Goal: Task Accomplishment & Management: Manage account settings

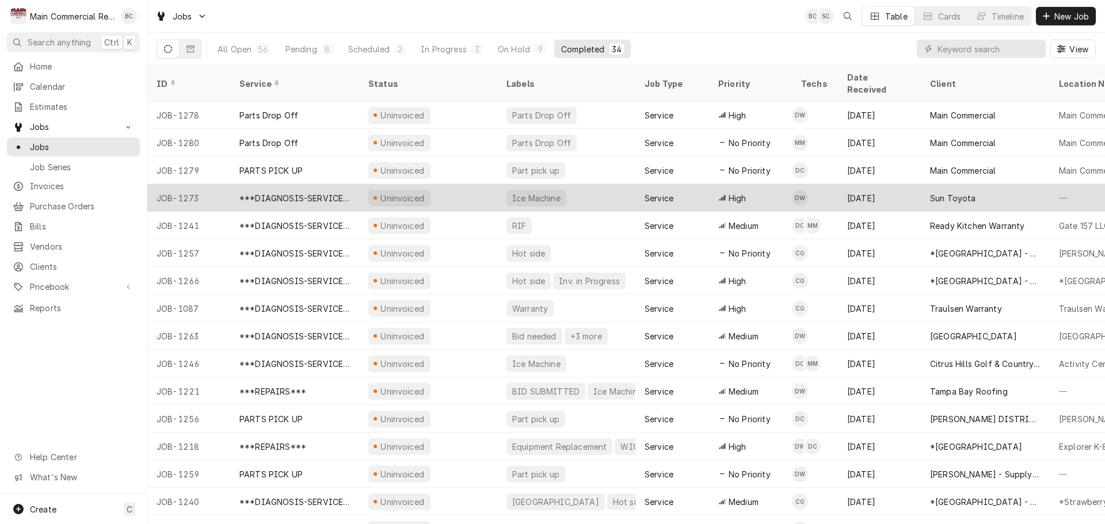
click at [331, 192] on div "***DIAGNOSIS-SERVICE CALL***" at bounding box center [294, 198] width 111 height 12
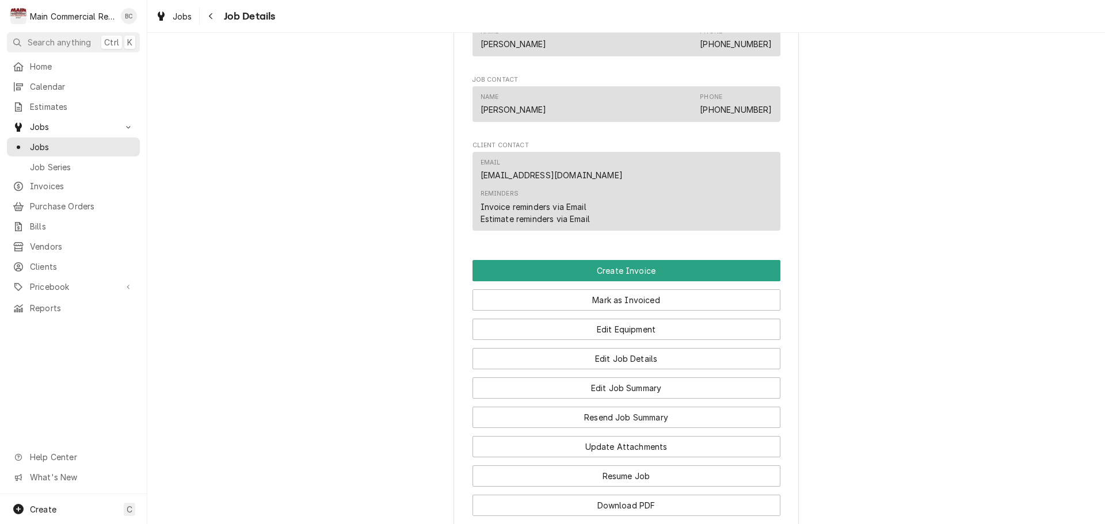
scroll to position [921, 0]
click at [606, 389] on button "Edit Job Summary" at bounding box center [627, 387] width 308 height 21
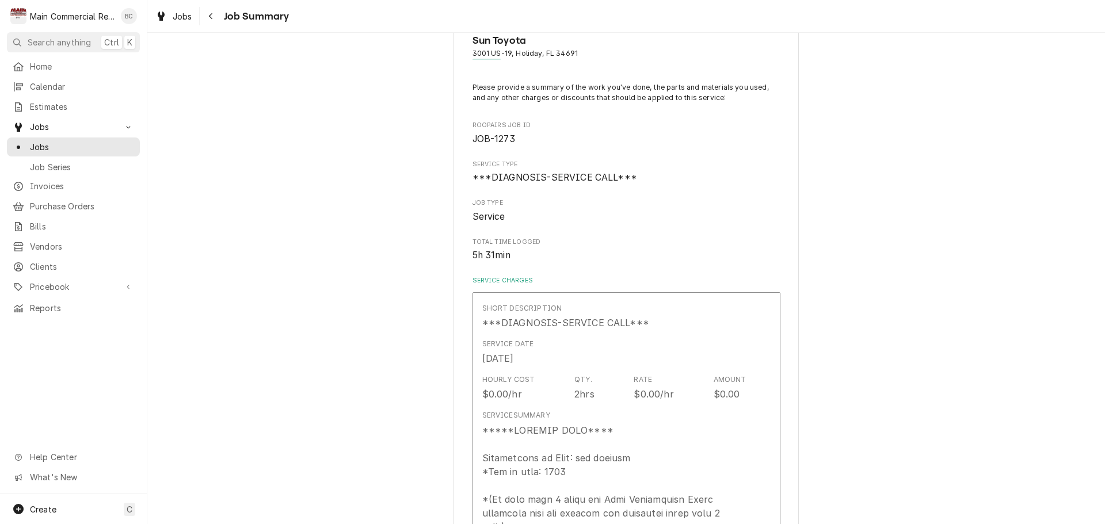
scroll to position [58, 0]
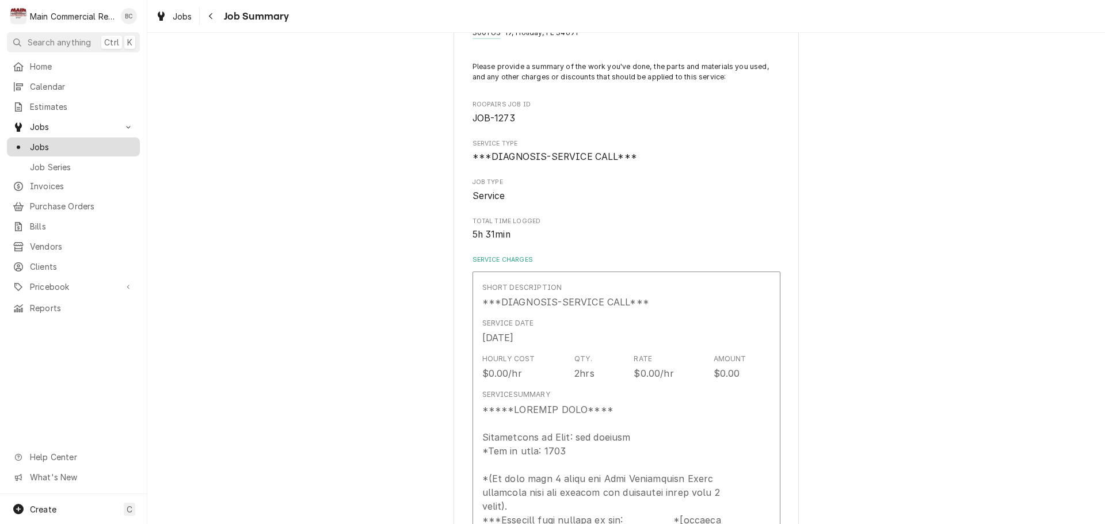
click at [59, 147] on span "Jobs" at bounding box center [82, 147] width 104 height 12
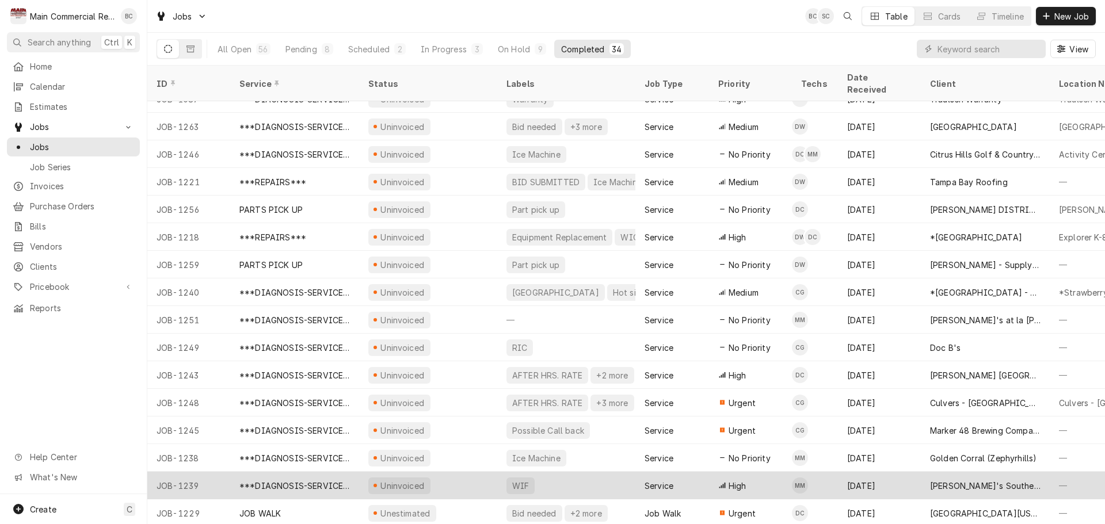
scroll to position [267, 0]
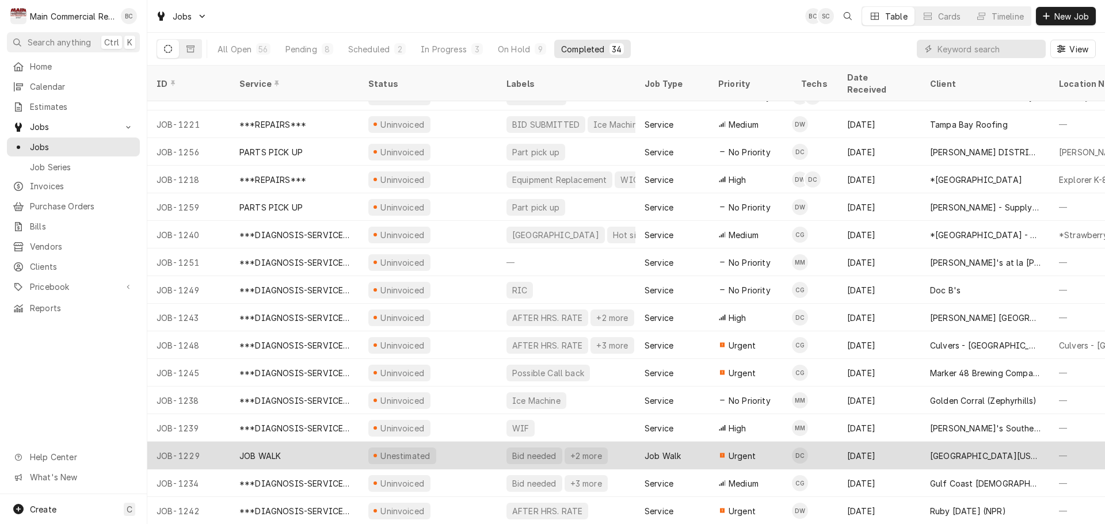
click at [296, 444] on div "JOB WALK" at bounding box center [294, 456] width 129 height 28
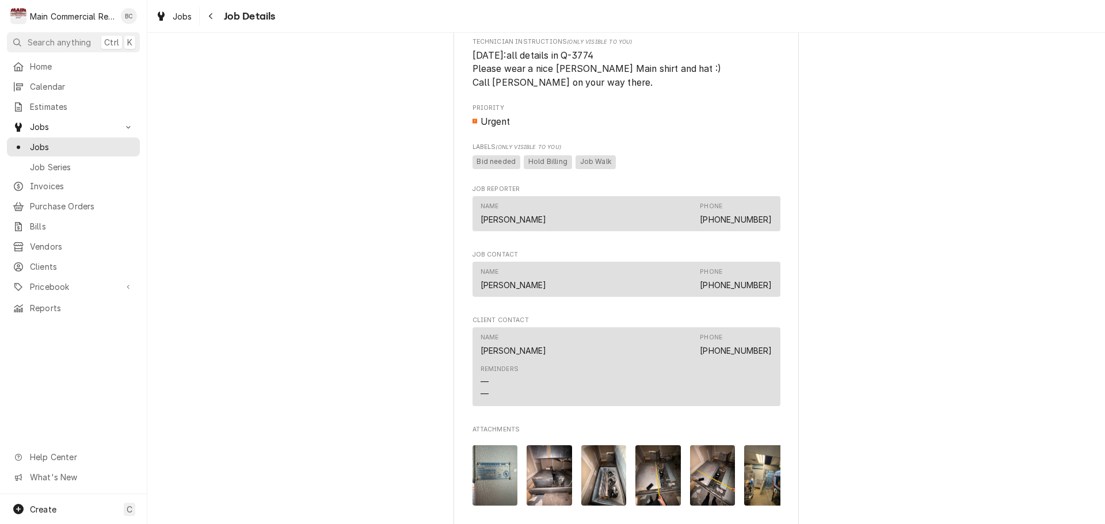
scroll to position [806, 0]
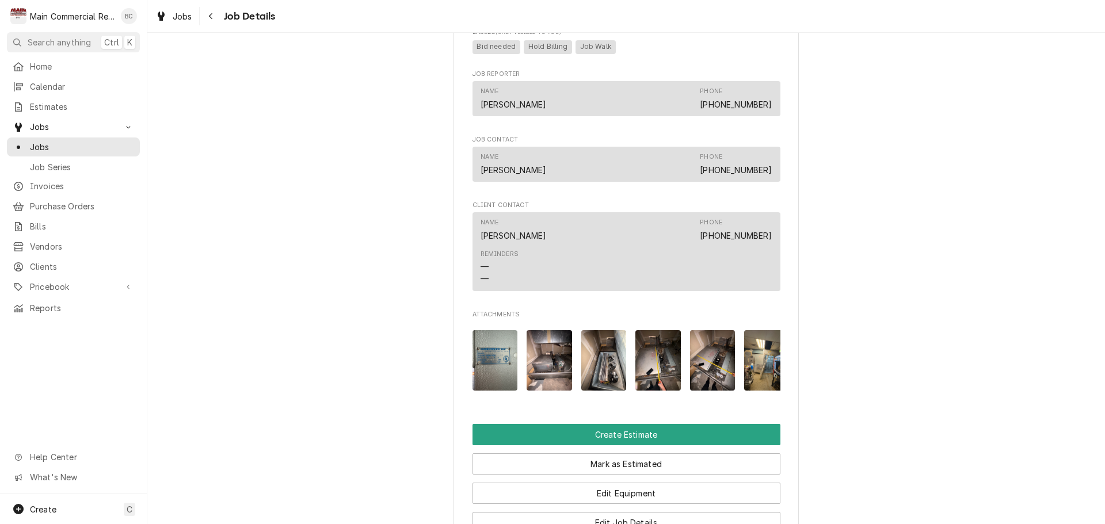
click at [482, 353] on img "Attachments" at bounding box center [495, 360] width 45 height 60
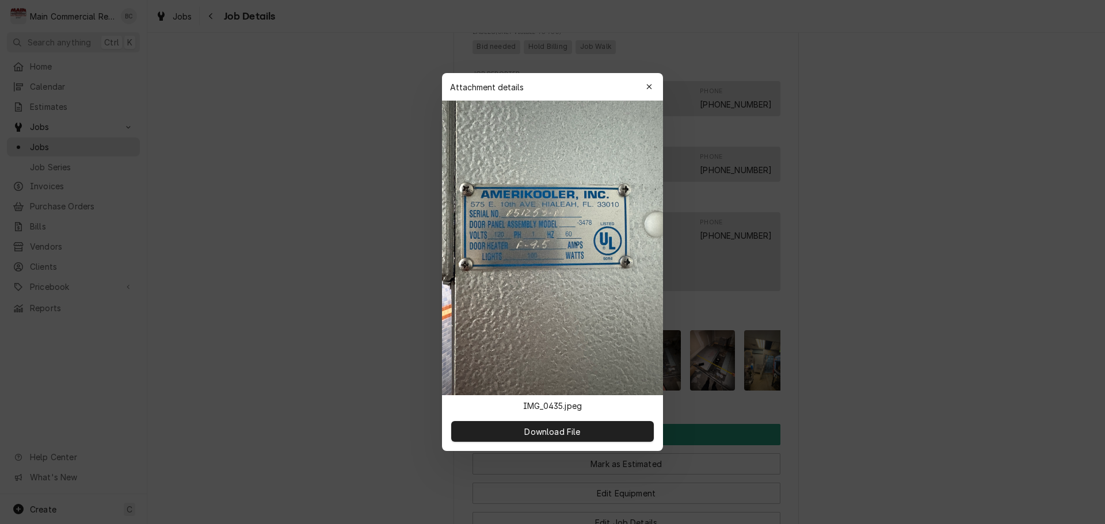
click at [906, 328] on div at bounding box center [552, 262] width 1105 height 524
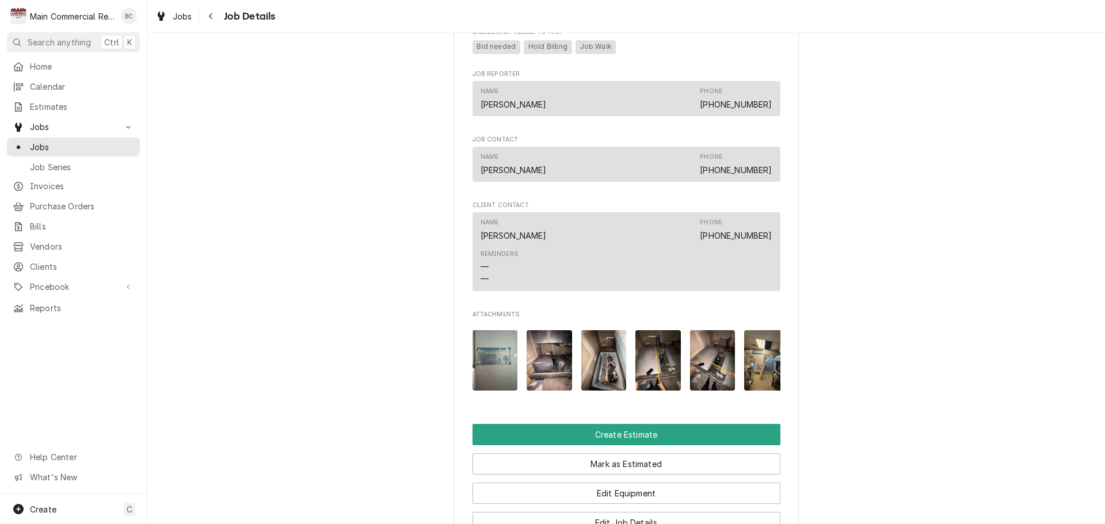
click at [560, 381] on img "Attachments" at bounding box center [549, 360] width 45 height 60
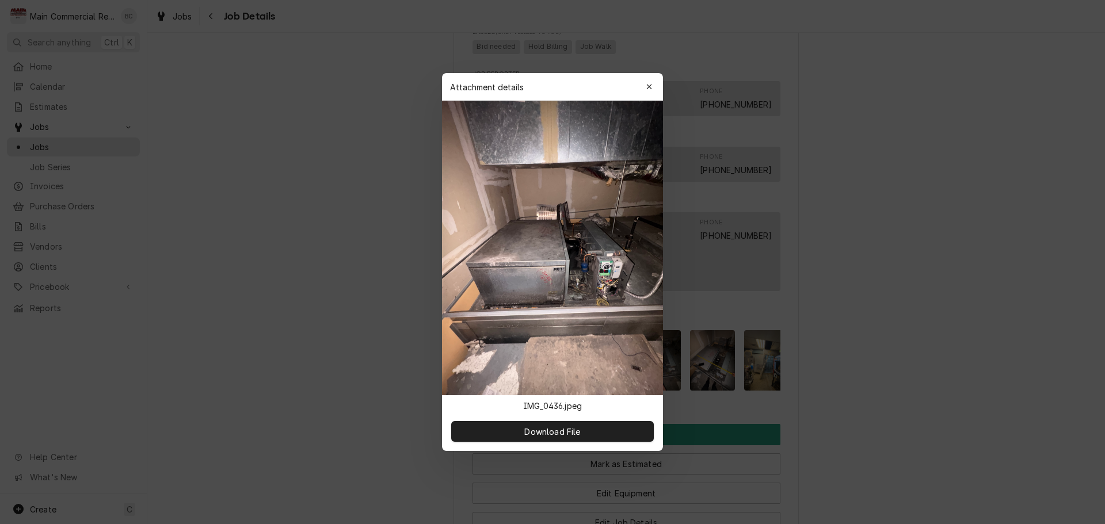
click at [868, 355] on div at bounding box center [552, 262] width 1105 height 524
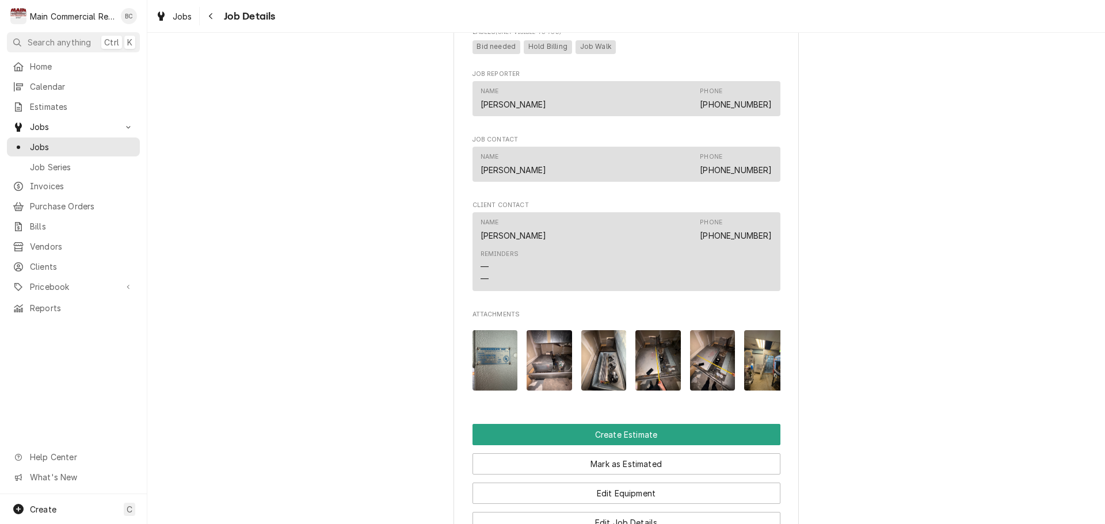
click at [596, 371] on img "Attachments" at bounding box center [603, 360] width 45 height 60
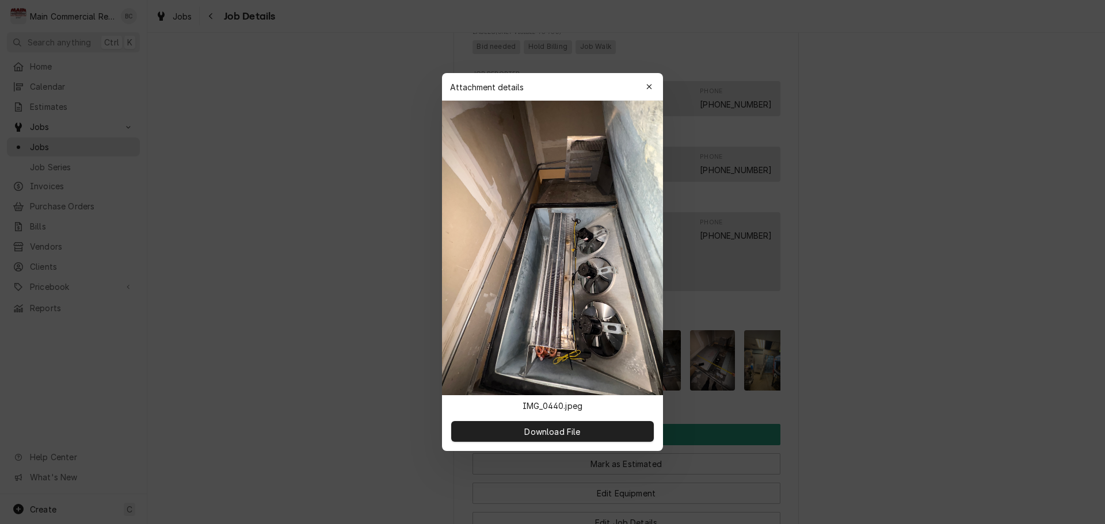
click at [799, 328] on div at bounding box center [552, 262] width 1105 height 524
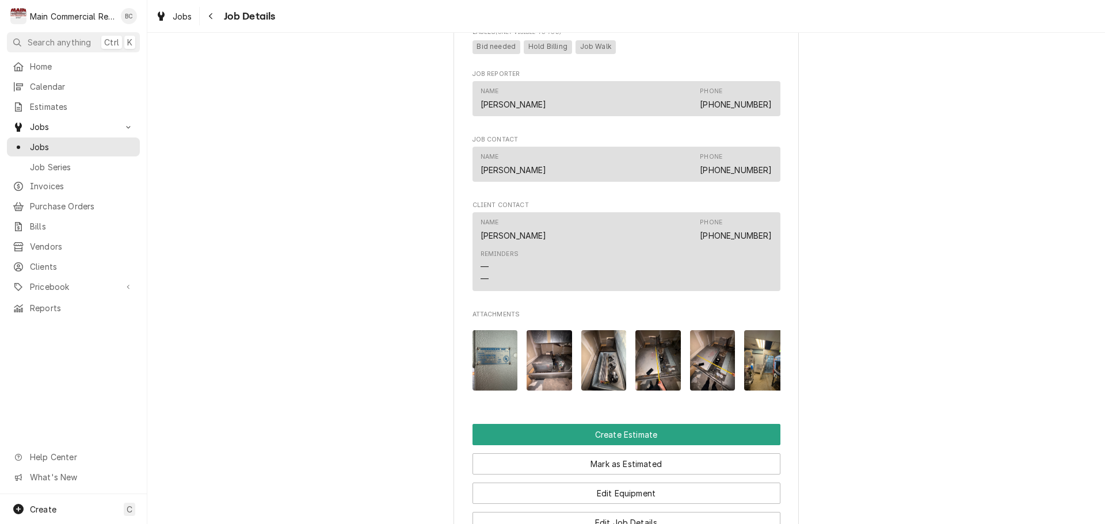
click at [641, 371] on img "Attachments" at bounding box center [658, 360] width 45 height 60
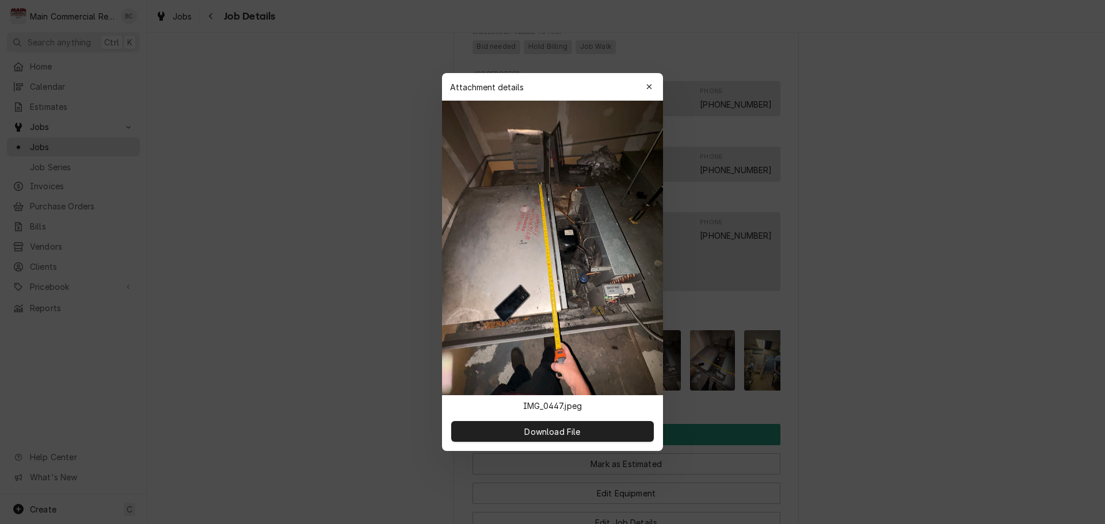
click at [714, 367] on div at bounding box center [552, 262] width 1105 height 524
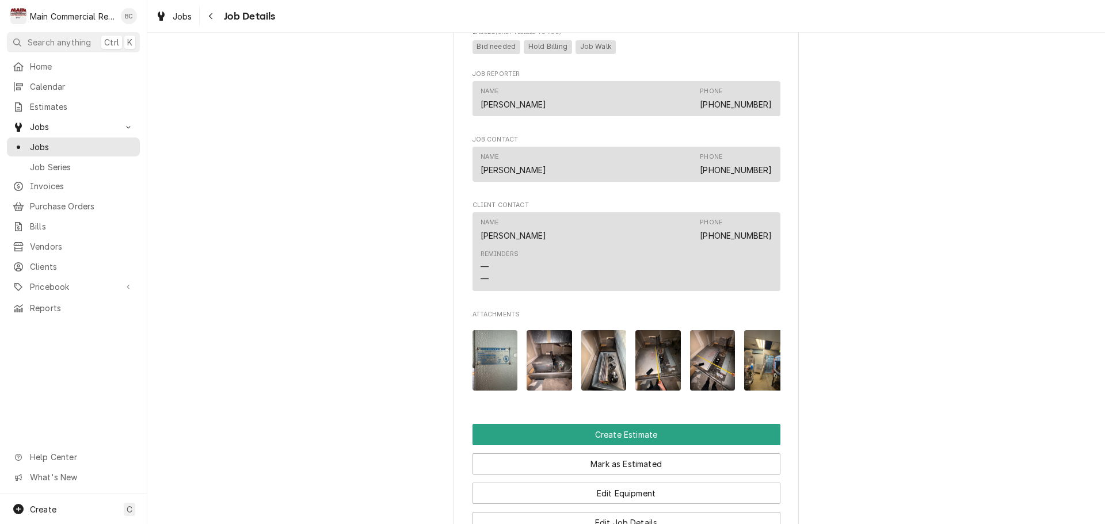
click at [756, 360] on img "Attachments" at bounding box center [766, 360] width 45 height 60
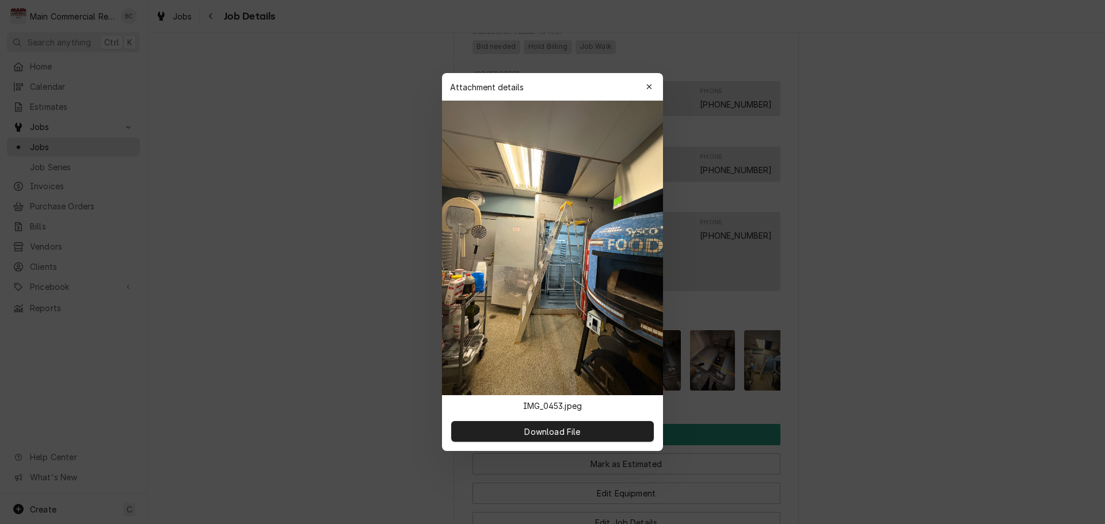
click at [724, 360] on div at bounding box center [552, 262] width 1105 height 524
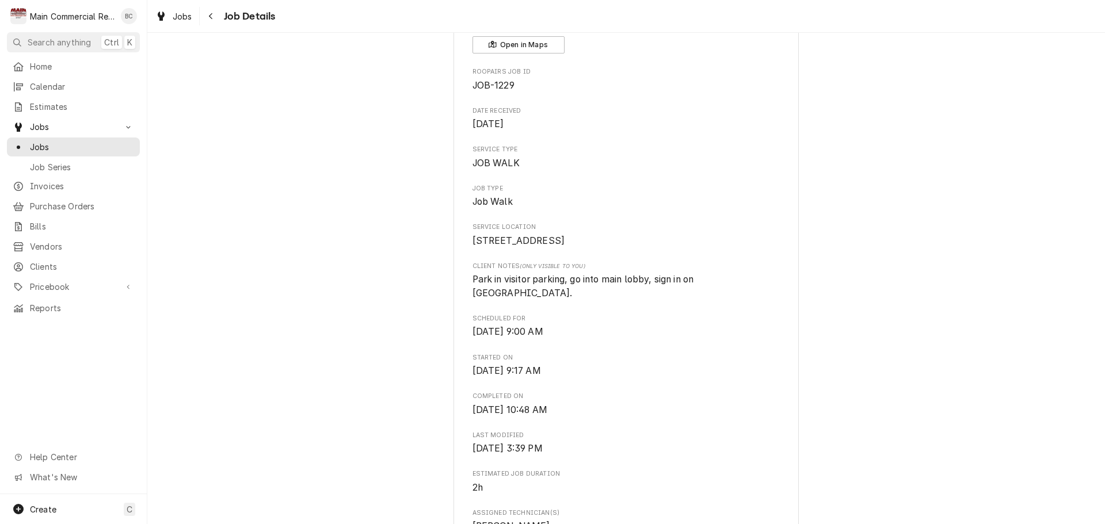
scroll to position [0, 0]
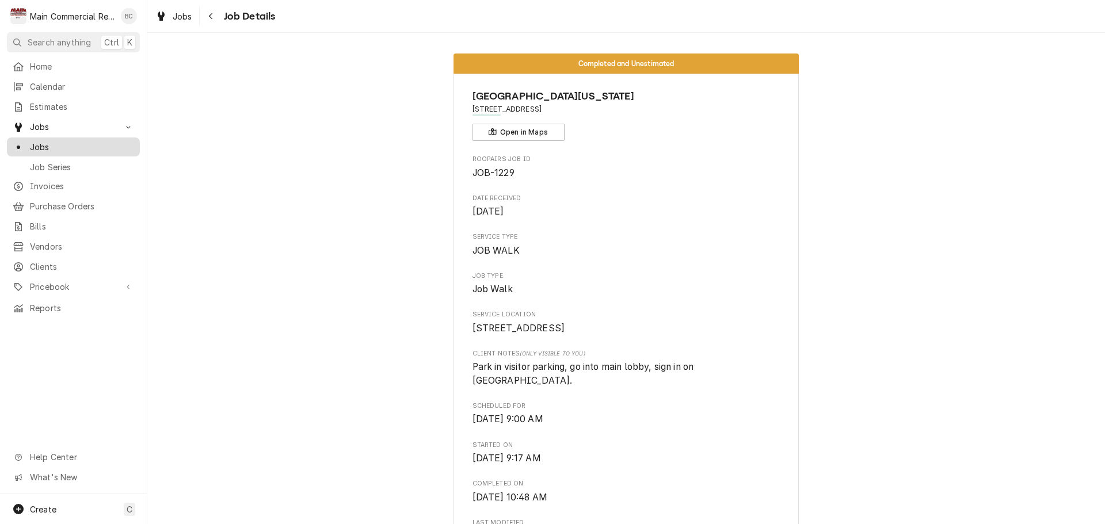
click at [74, 145] on span "Jobs" at bounding box center [82, 147] width 104 height 12
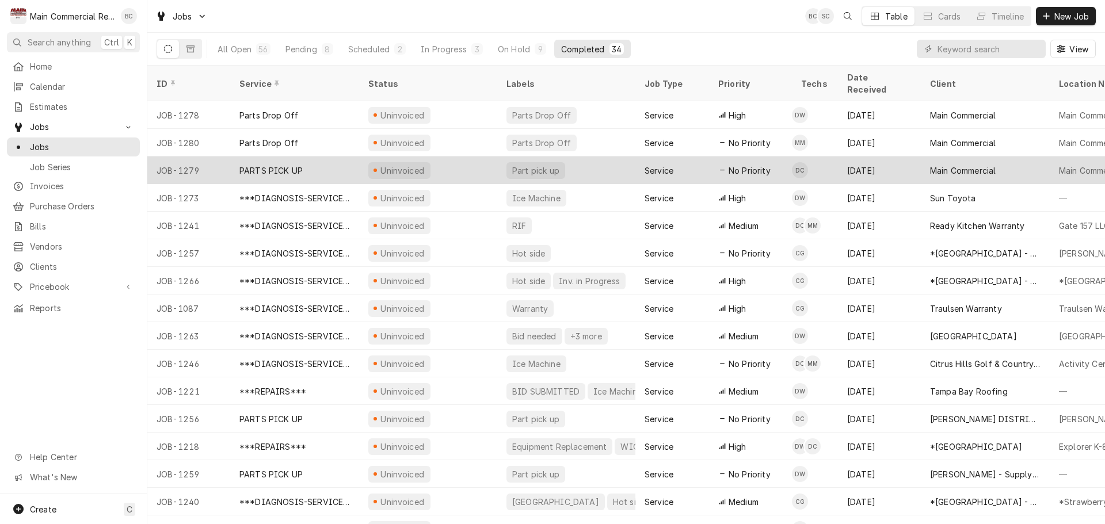
click at [286, 165] on div "PARTS PICK UP" at bounding box center [270, 171] width 63 height 12
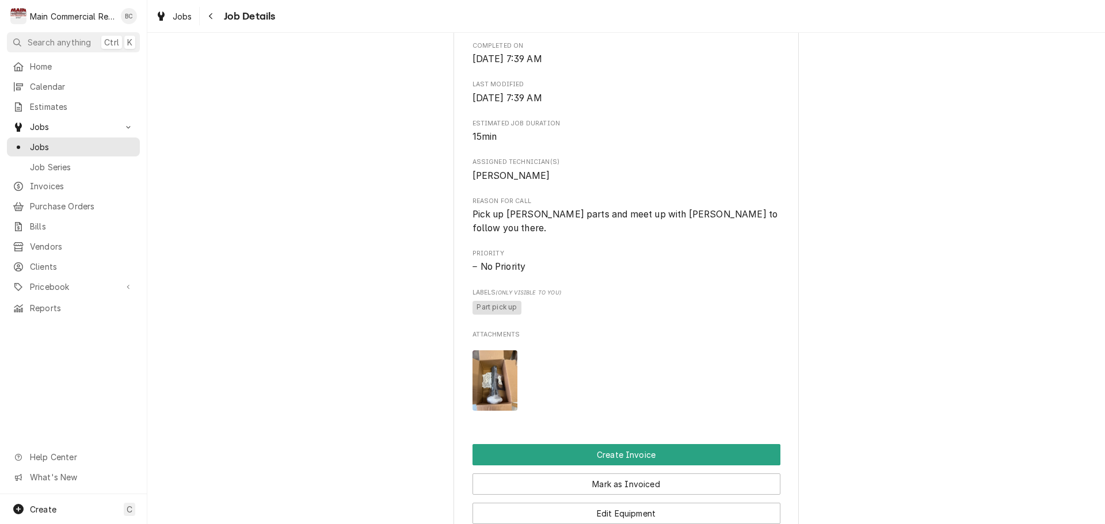
scroll to position [403, 0]
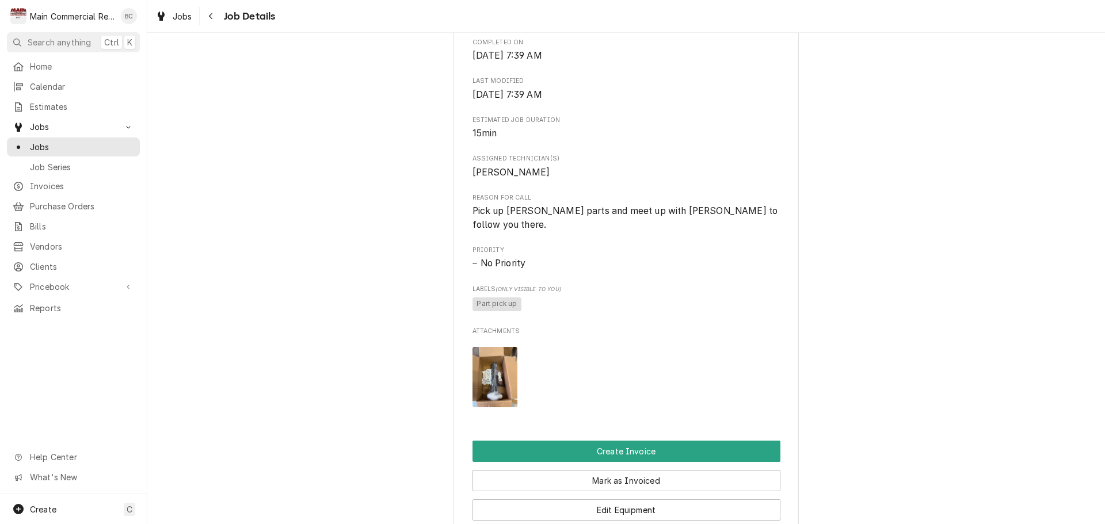
click at [480, 386] on img "Attachments" at bounding box center [495, 377] width 45 height 60
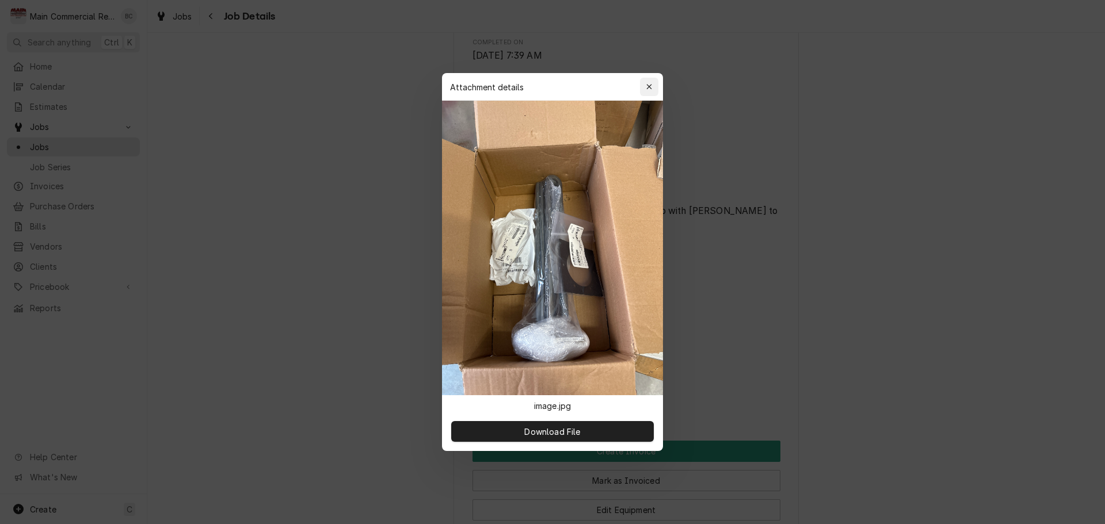
click at [648, 89] on icon "button" at bounding box center [649, 87] width 6 height 8
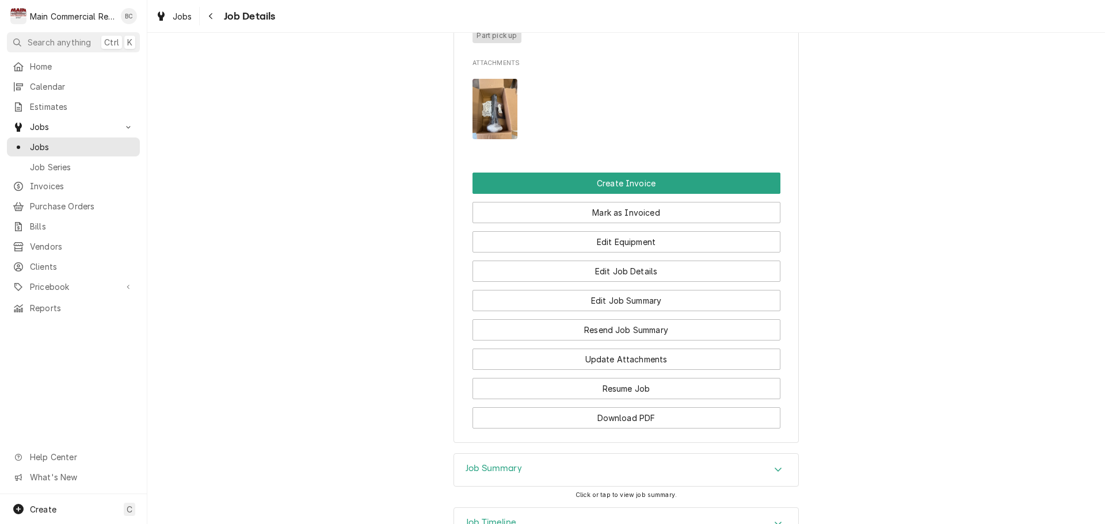
scroll to position [748, 0]
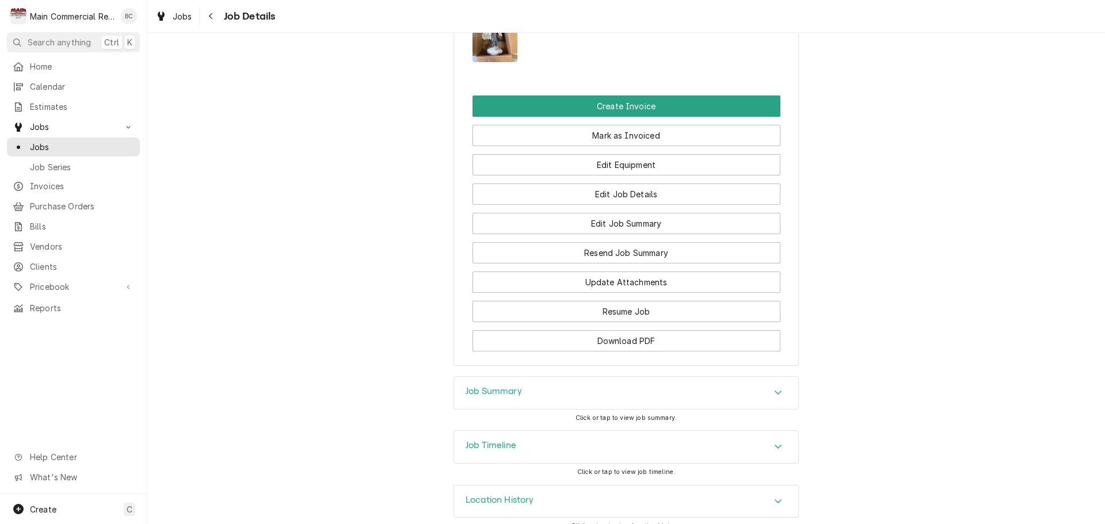
click at [504, 394] on h3 "Job Summary" at bounding box center [494, 391] width 56 height 11
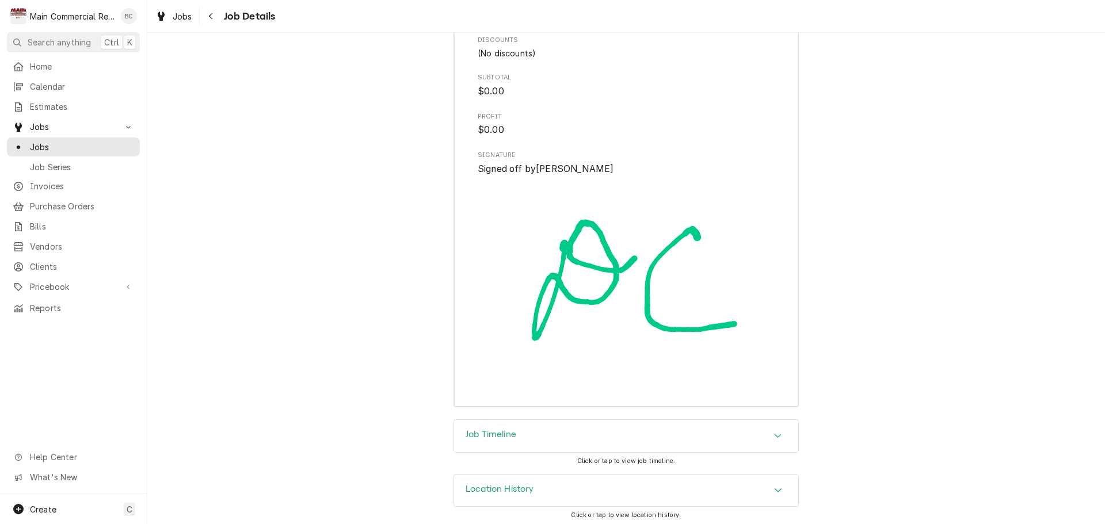
scroll to position [1691, 0]
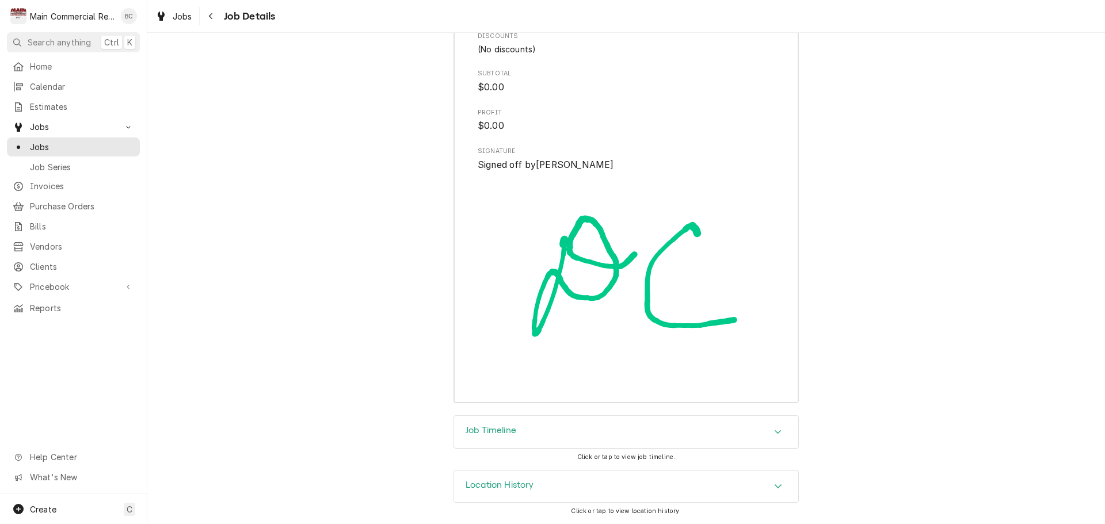
click at [505, 430] on h3 "Job Timeline" at bounding box center [491, 430] width 51 height 11
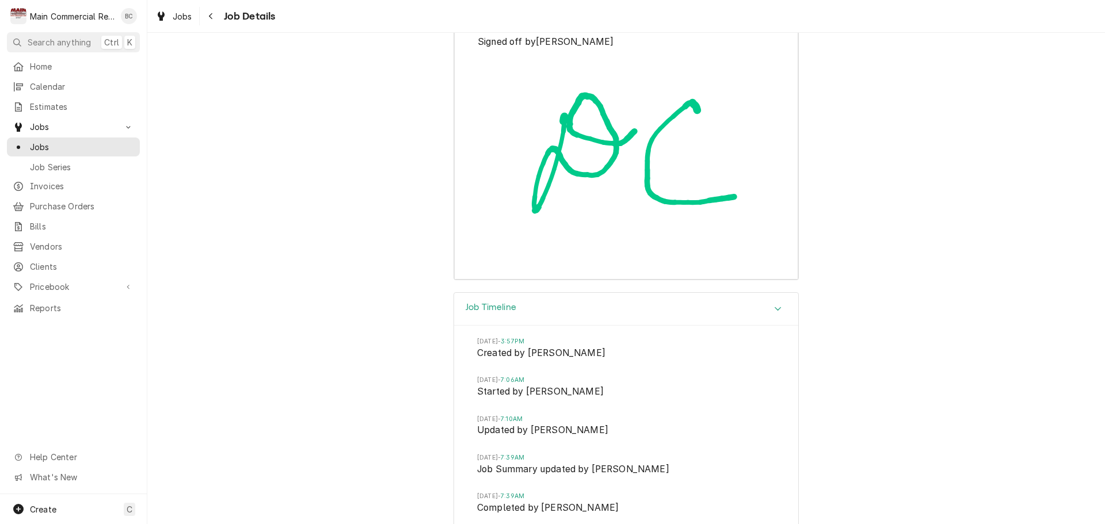
scroll to position [1914, 0]
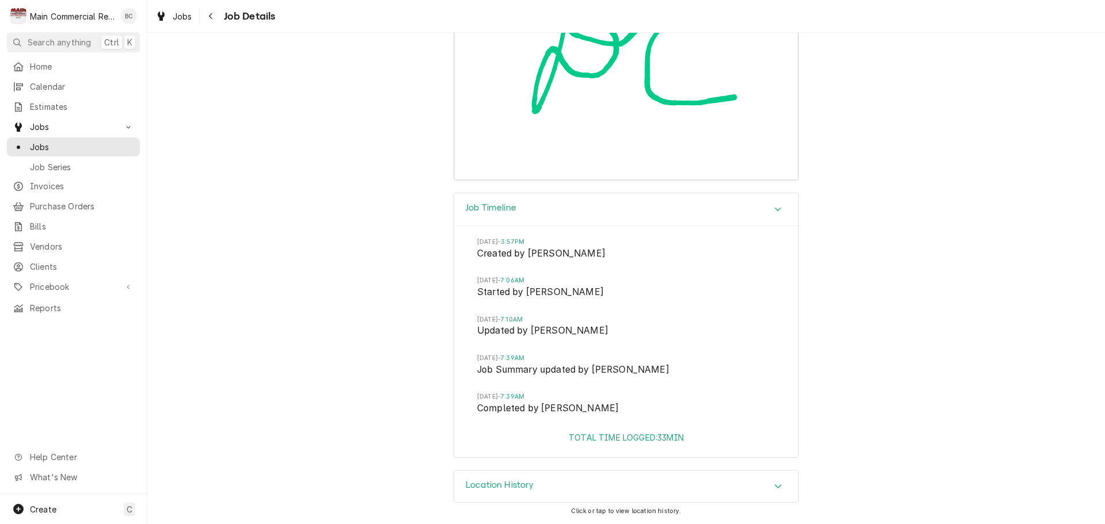
click at [488, 483] on h3 "Location History" at bounding box center [500, 485] width 69 height 11
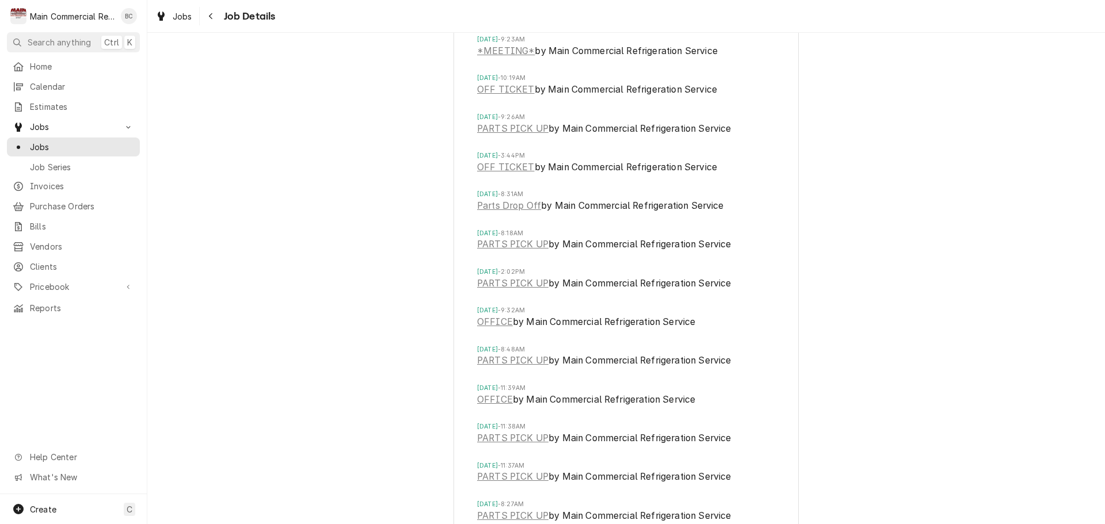
scroll to position [6174, 0]
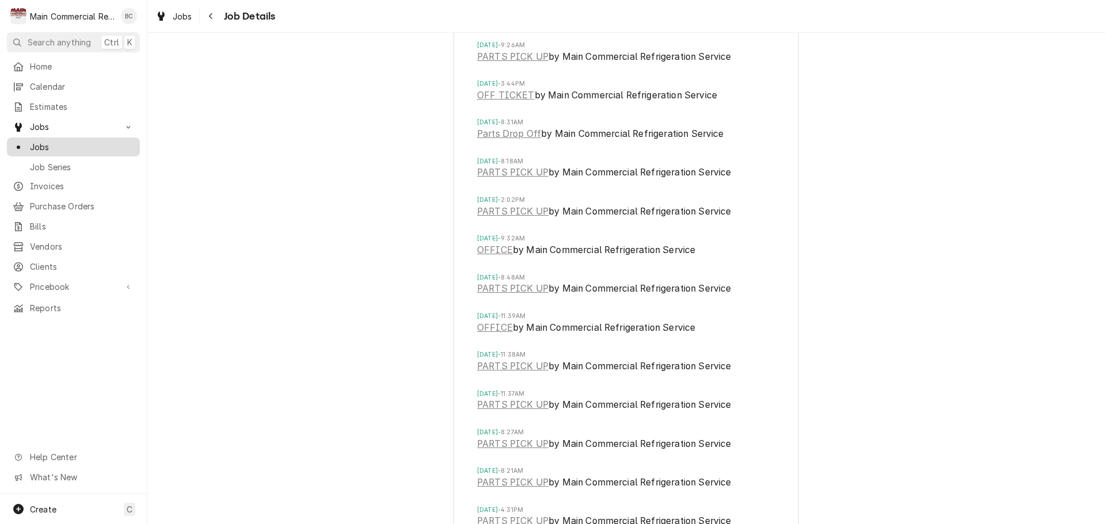
click at [67, 143] on span "Jobs" at bounding box center [82, 147] width 104 height 12
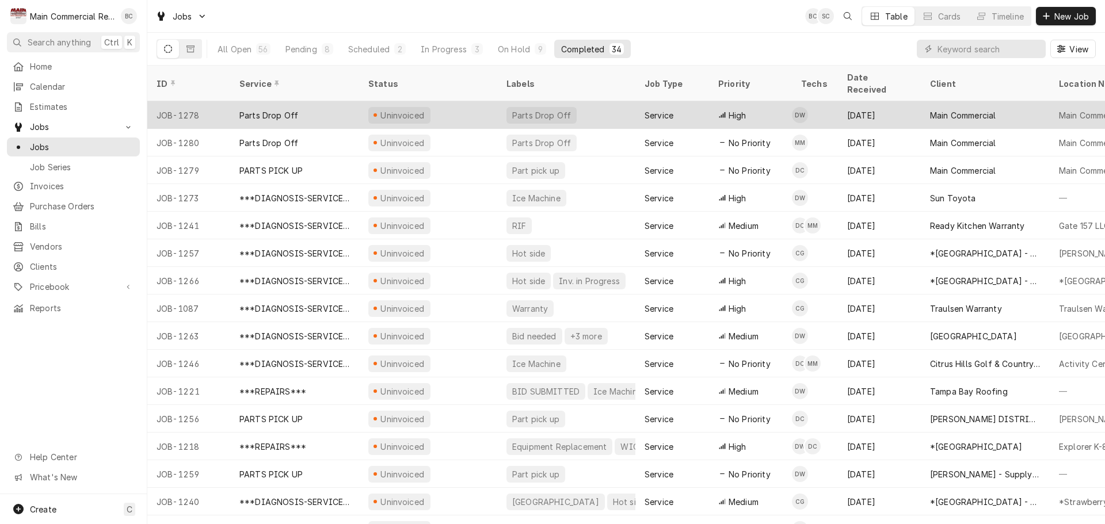
click at [273, 109] on div "Parts Drop Off" at bounding box center [268, 115] width 59 height 12
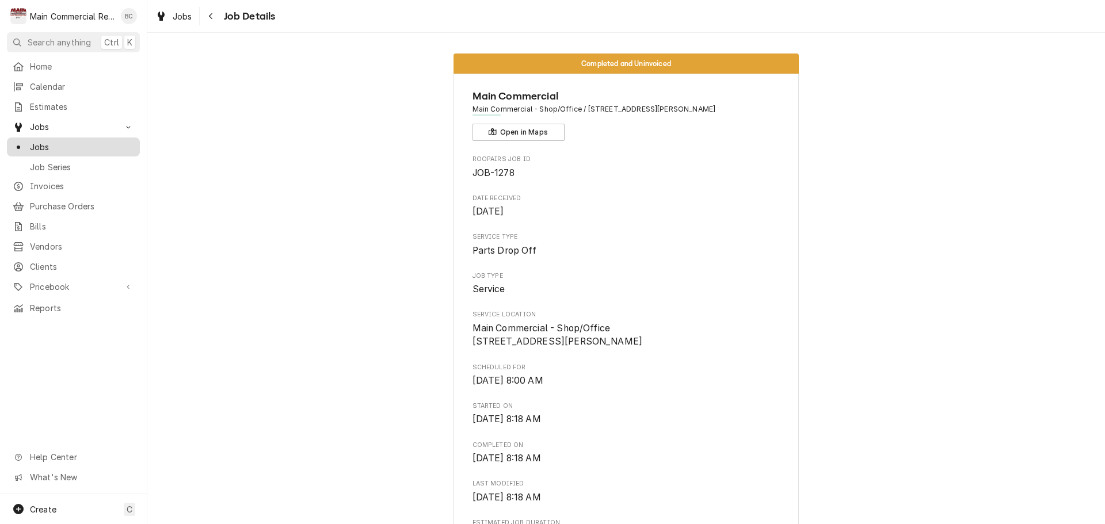
click at [63, 141] on span "Jobs" at bounding box center [82, 147] width 104 height 12
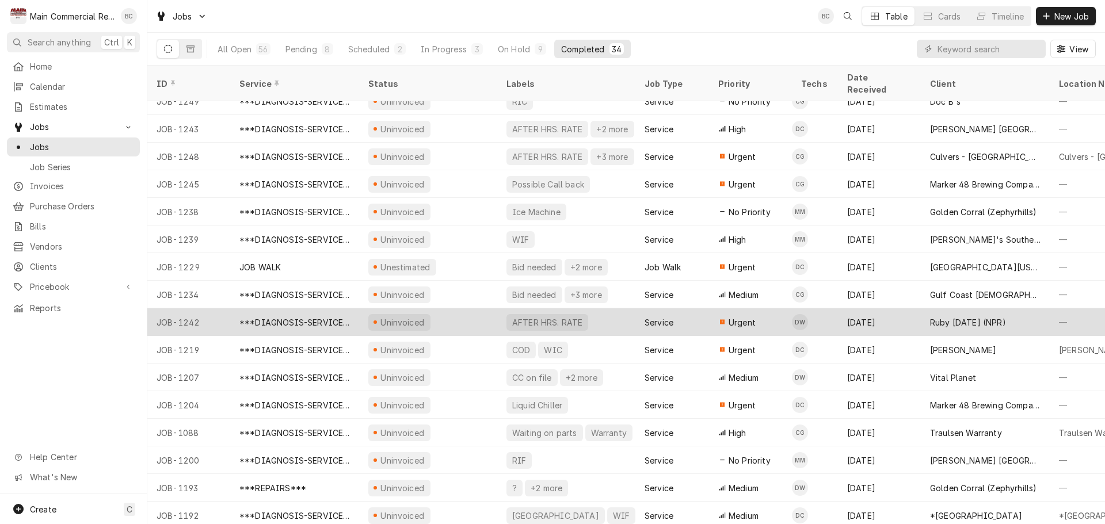
scroll to position [511, 0]
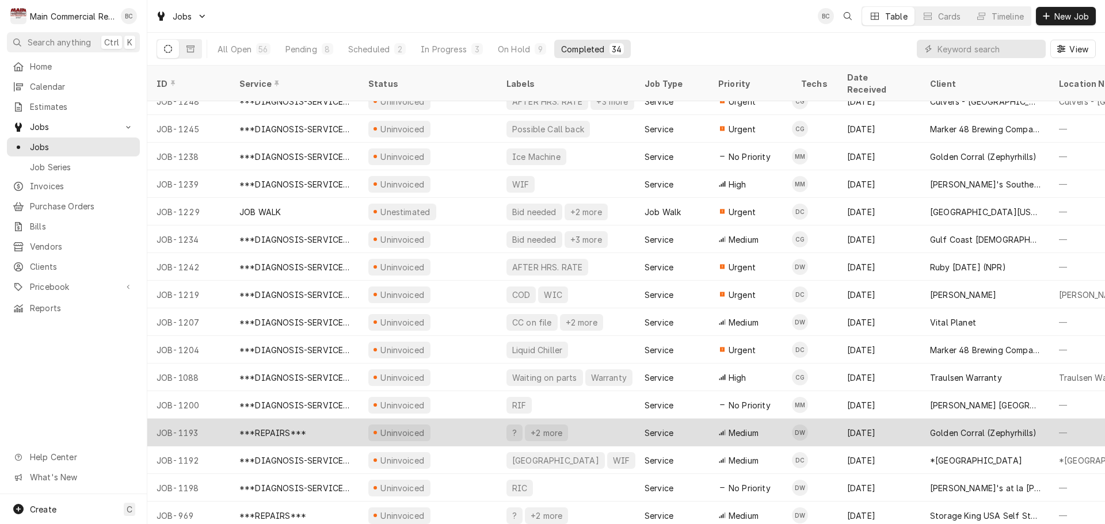
click at [280, 427] on div "***REPAIRS***" at bounding box center [272, 433] width 67 height 12
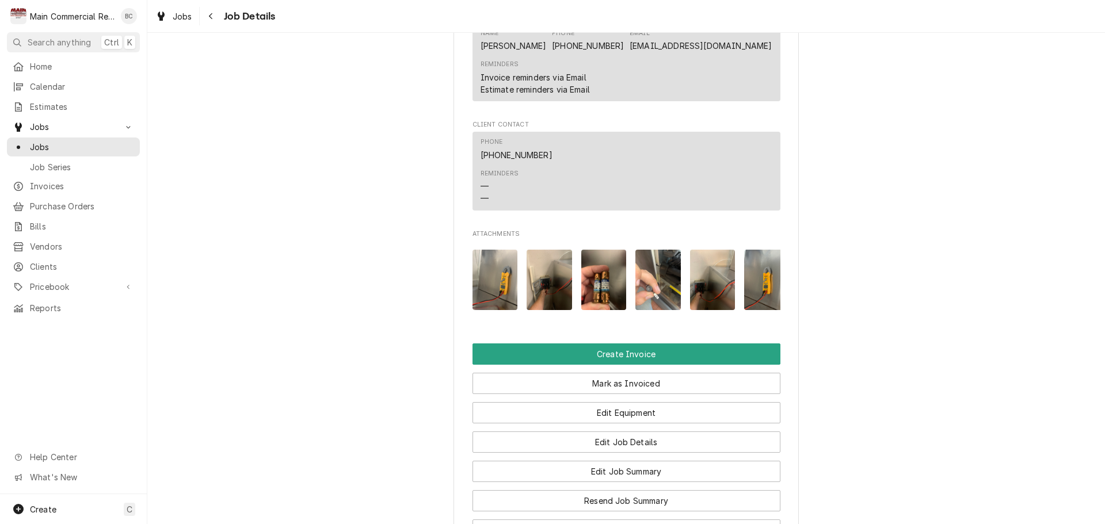
scroll to position [1324, 0]
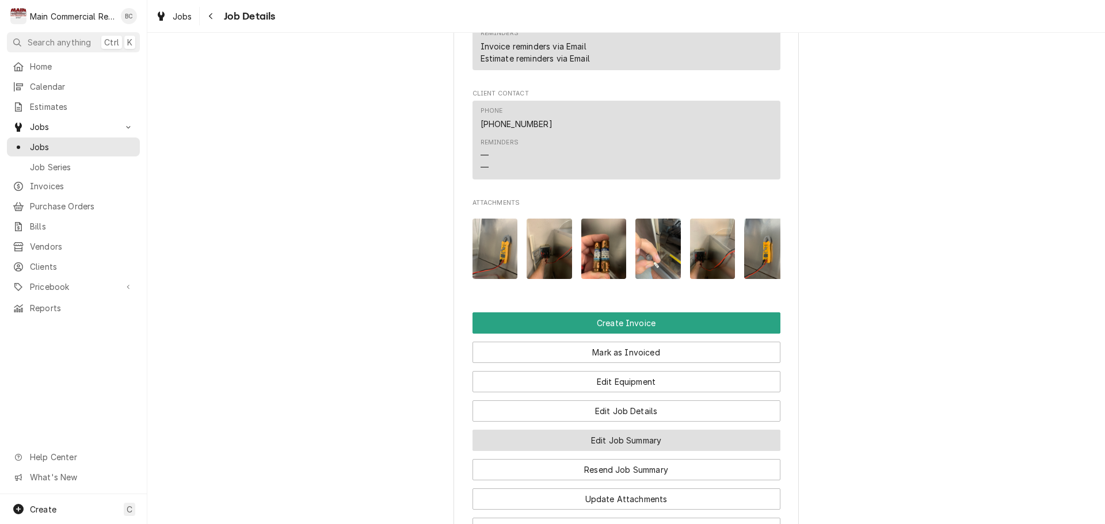
click at [617, 434] on button "Edit Job Summary" at bounding box center [627, 440] width 308 height 21
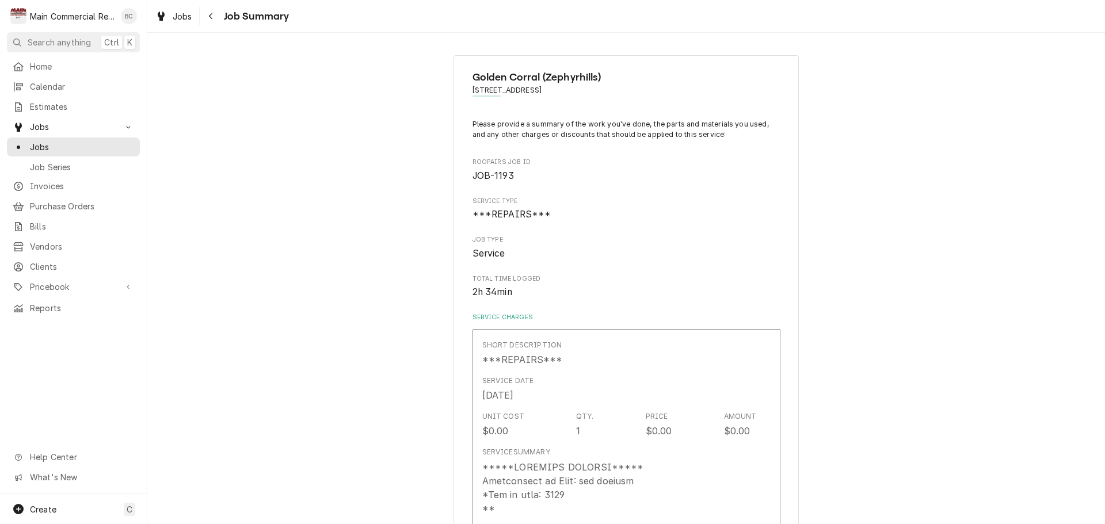
type textarea "x"
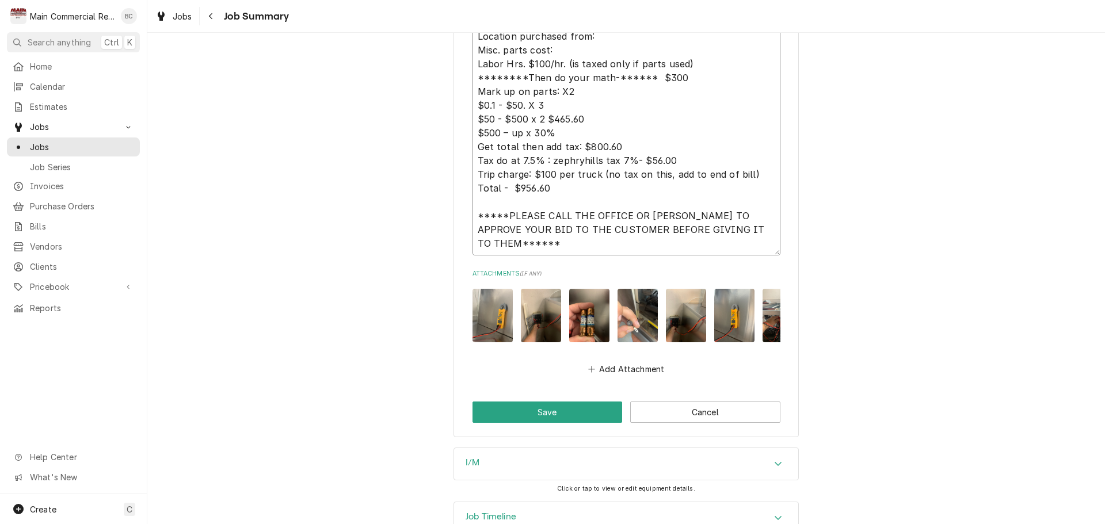
scroll to position [1956, 0]
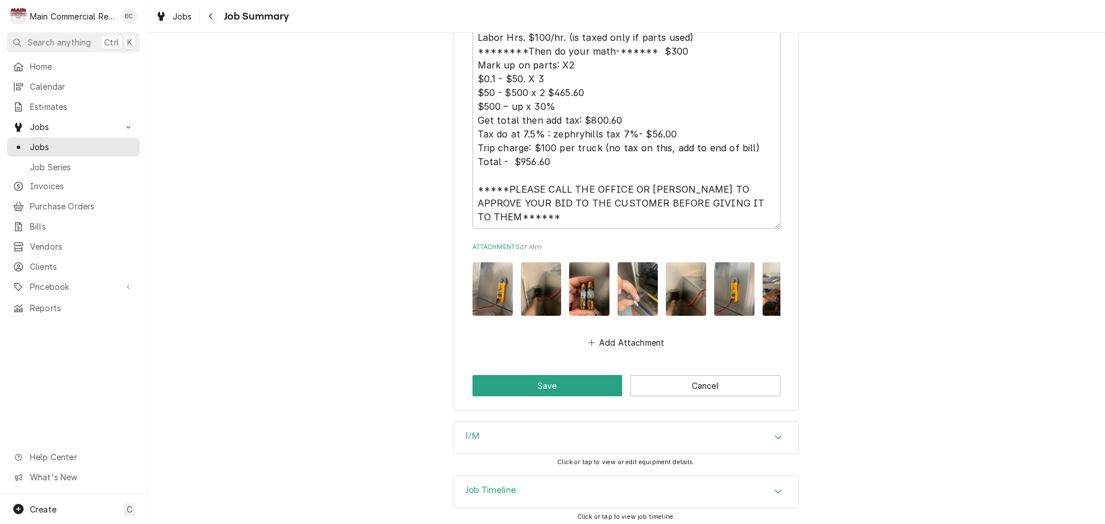
click at [470, 431] on h3 "I/M" at bounding box center [473, 436] width 14 height 11
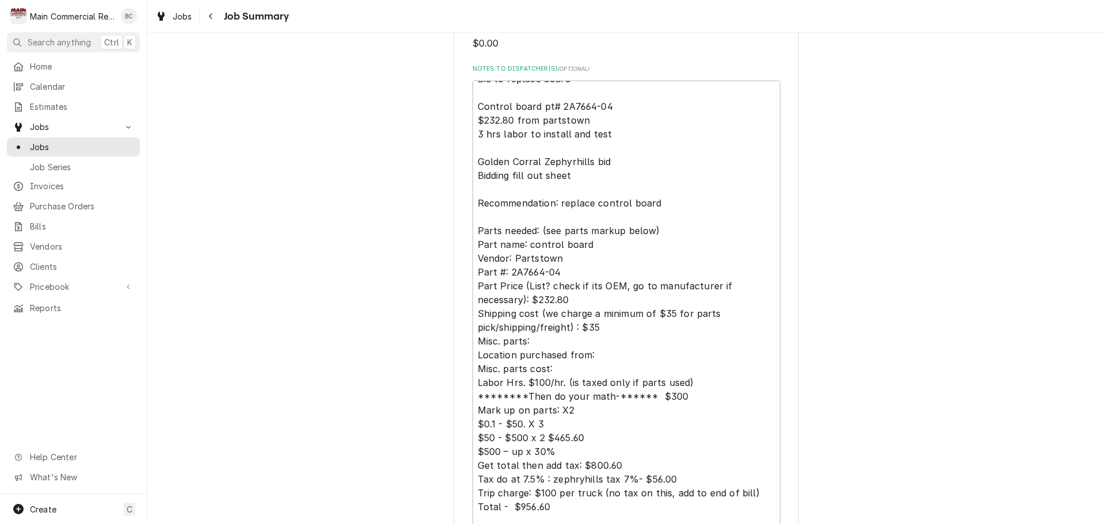
scroll to position [1553, 0]
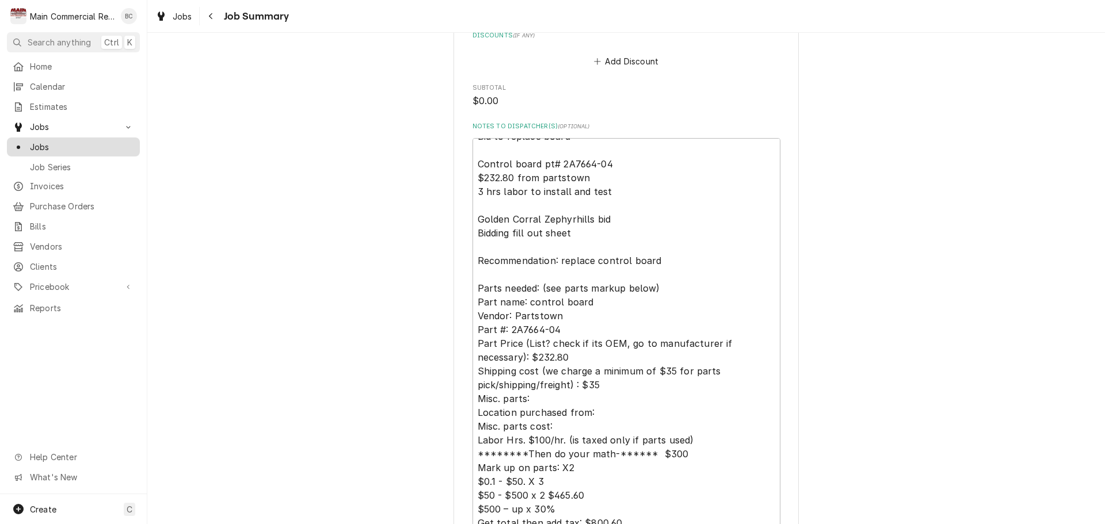
click at [58, 141] on span "Jobs" at bounding box center [82, 147] width 104 height 12
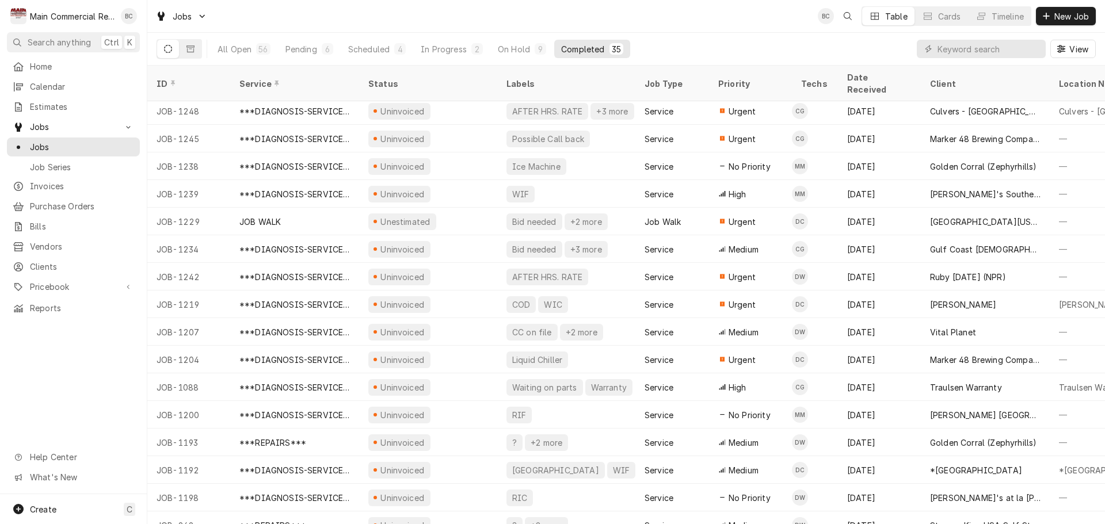
scroll to position [539, 0]
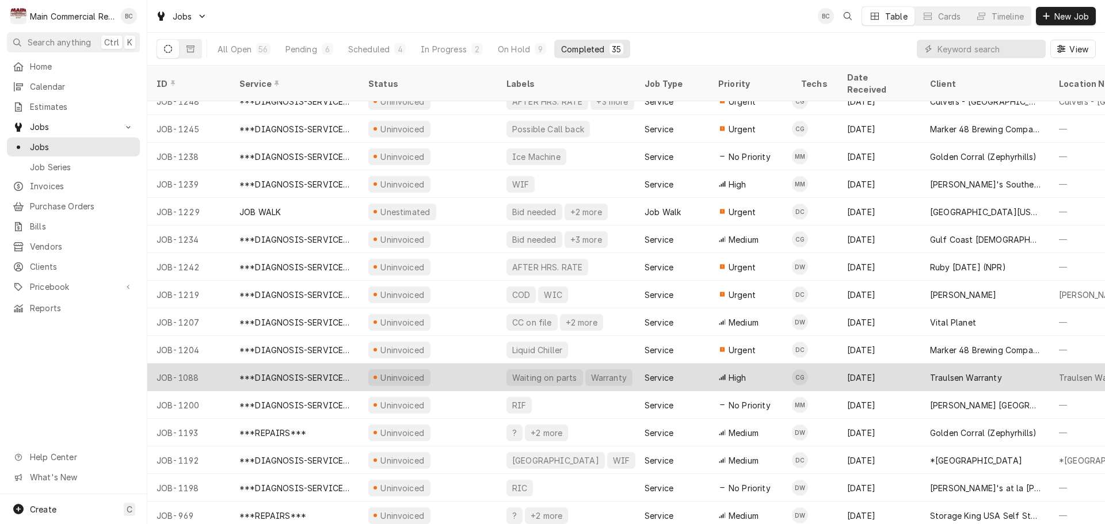
click at [330, 372] on div "***DIAGNOSIS-SERVICE CALL***" at bounding box center [294, 378] width 111 height 12
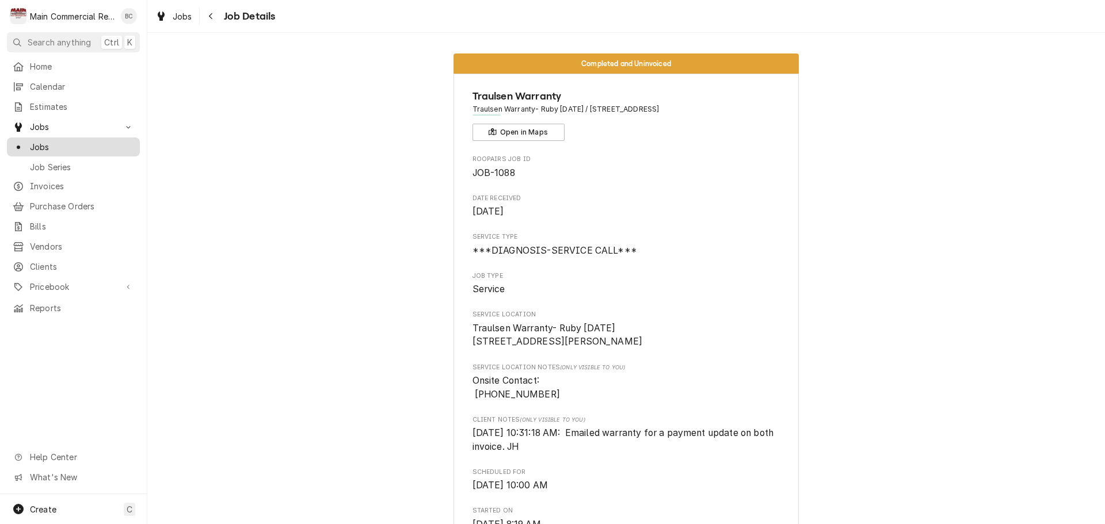
click at [92, 147] on span "Jobs" at bounding box center [82, 147] width 104 height 12
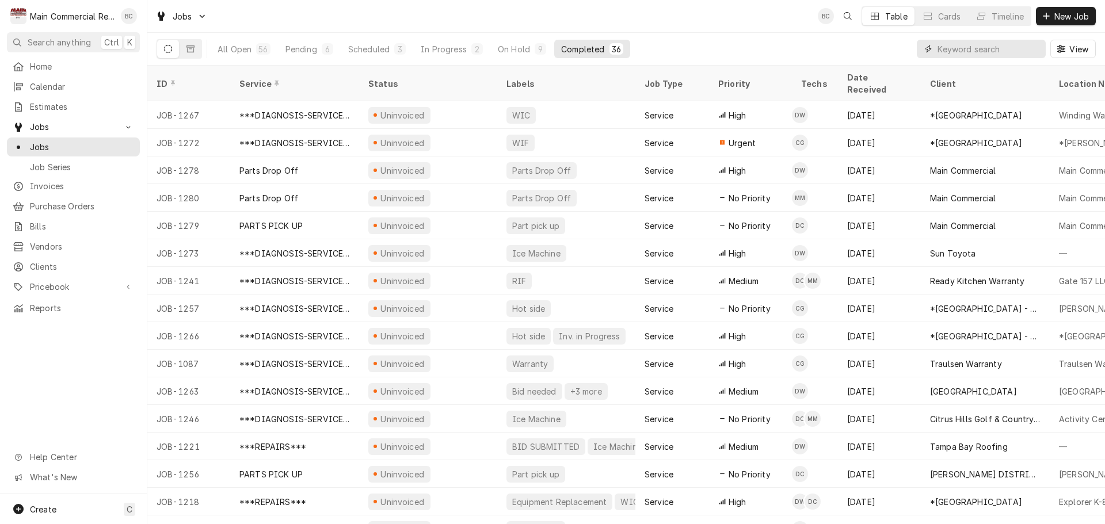
click at [953, 53] on input "Dynamic Content Wrapper" at bounding box center [989, 49] width 102 height 18
type input "1209"
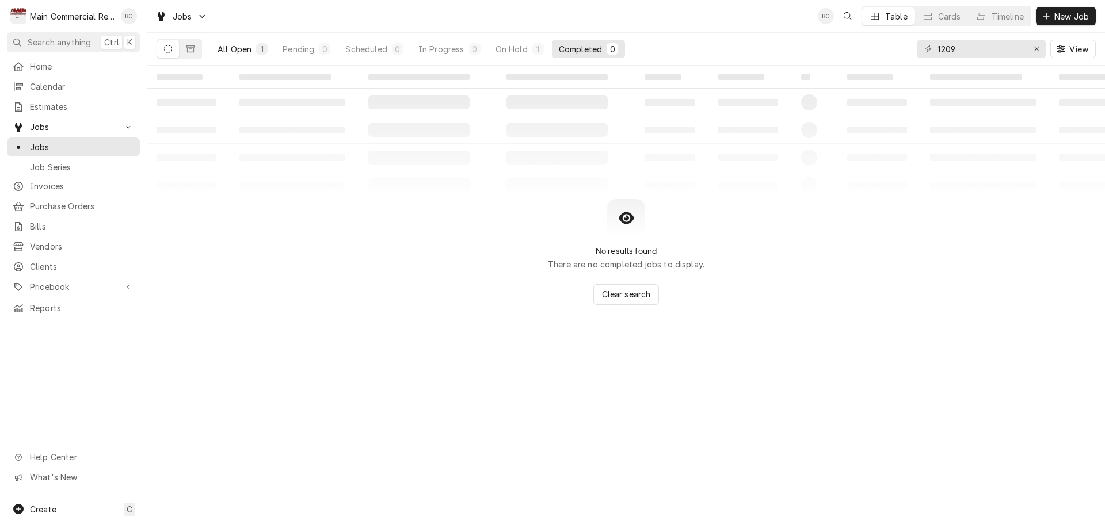
click at [252, 52] on button "All Open 1" at bounding box center [243, 49] width 64 height 18
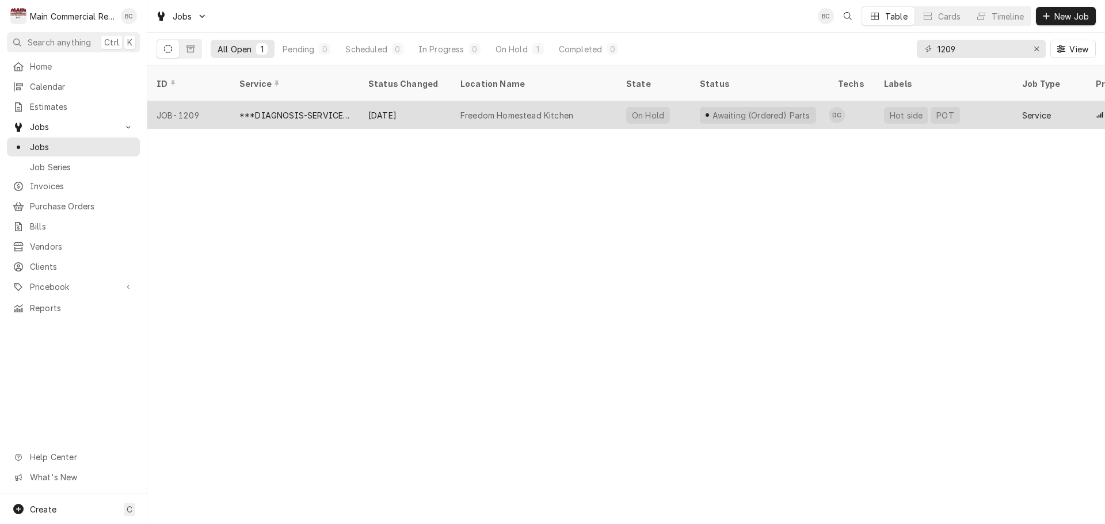
click at [196, 104] on div "JOB-1209" at bounding box center [188, 115] width 83 height 28
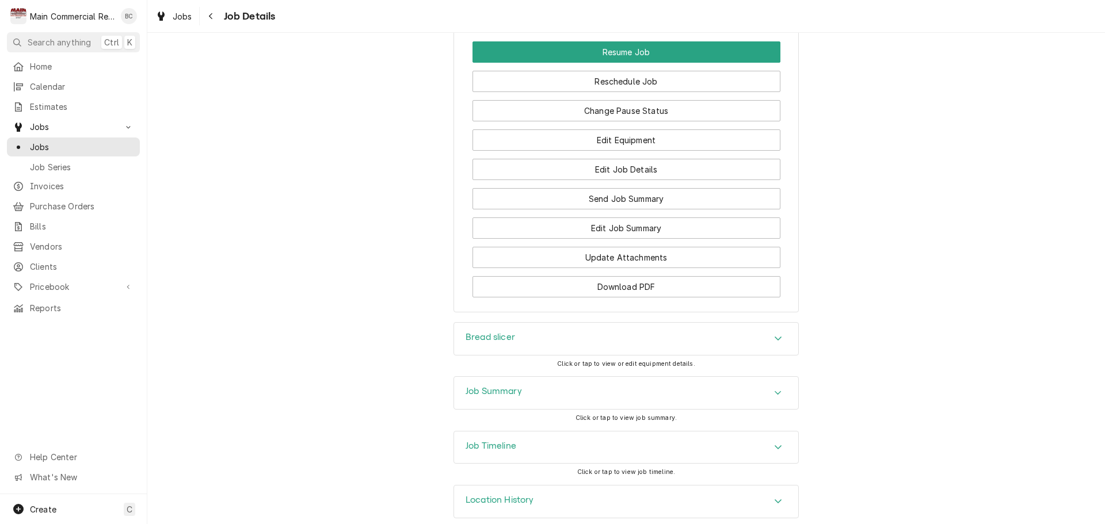
scroll to position [1836, 0]
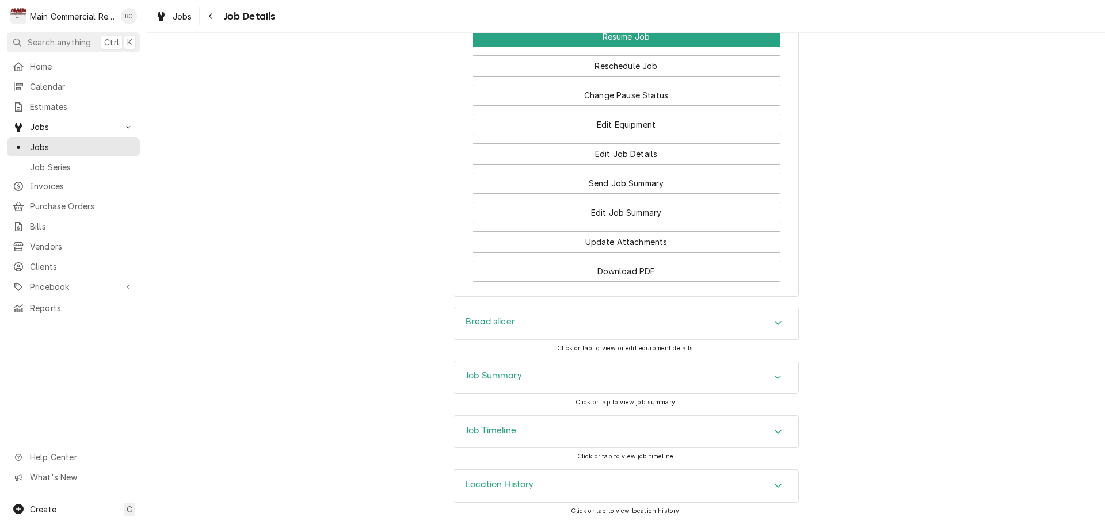
click at [478, 378] on h3 "Job Summary" at bounding box center [494, 376] width 56 height 11
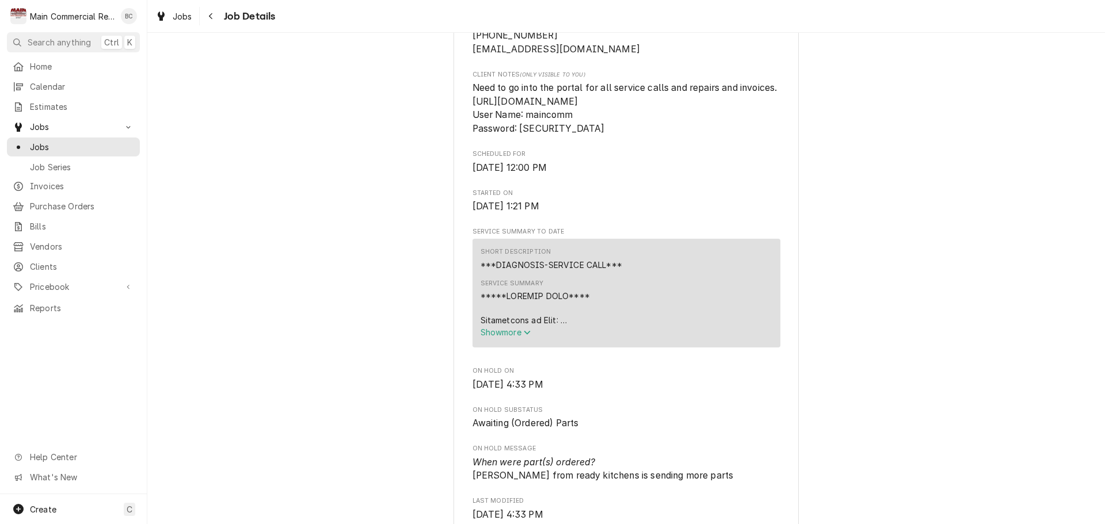
scroll to position [403, 0]
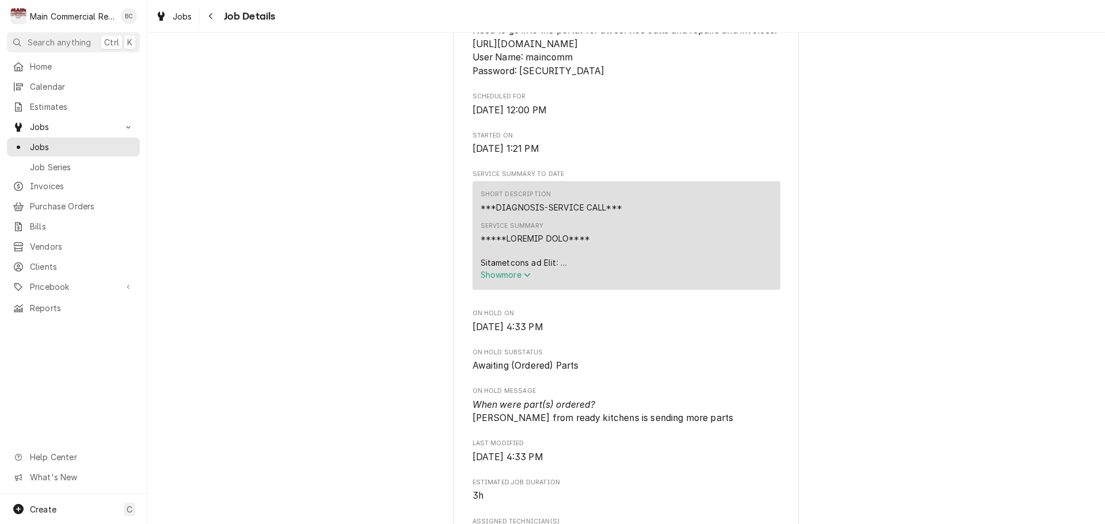
click at [499, 280] on span "Show more" at bounding box center [506, 275] width 51 height 10
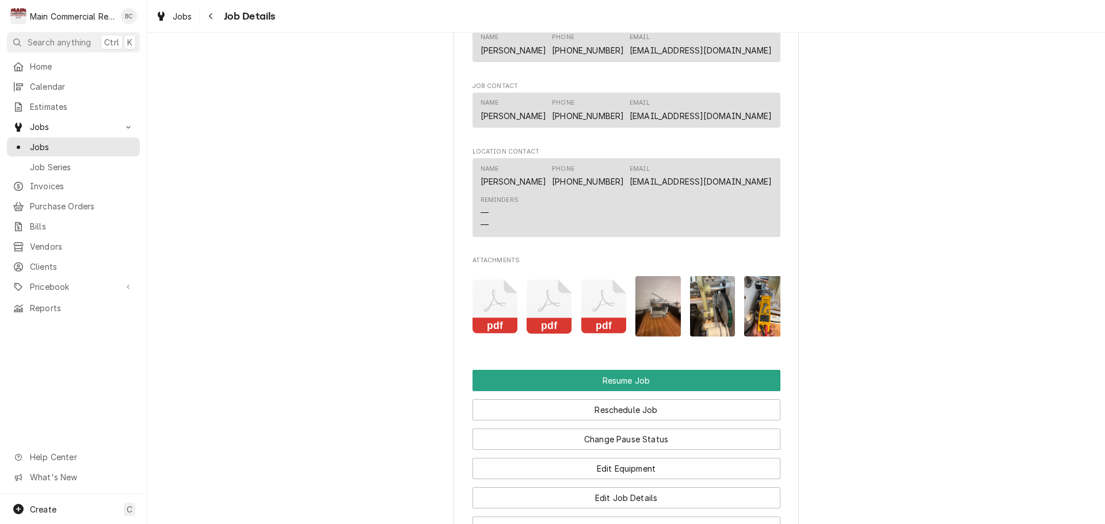
scroll to position [2245, 0]
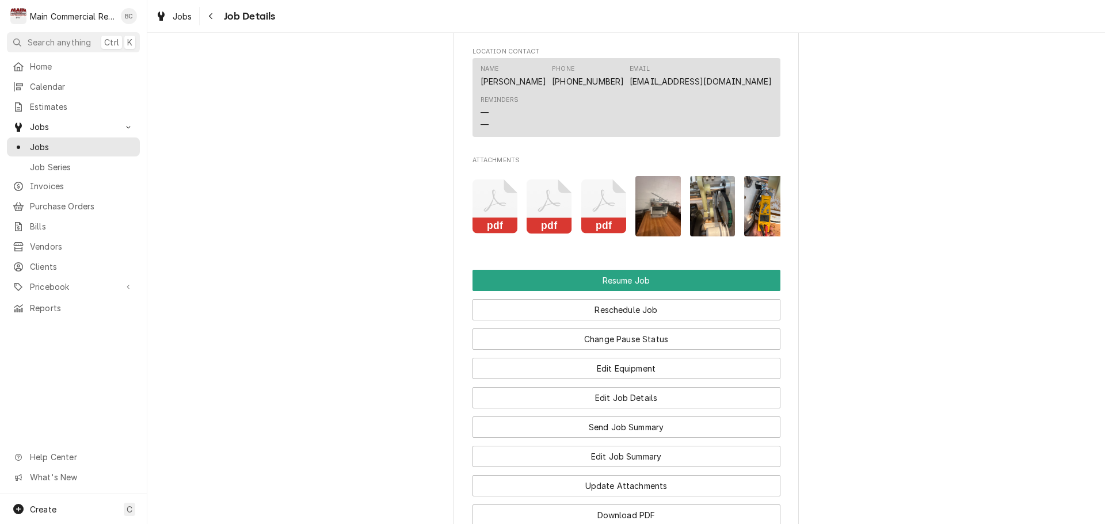
click at [502, 234] on icon "Attachments" at bounding box center [495, 207] width 45 height 55
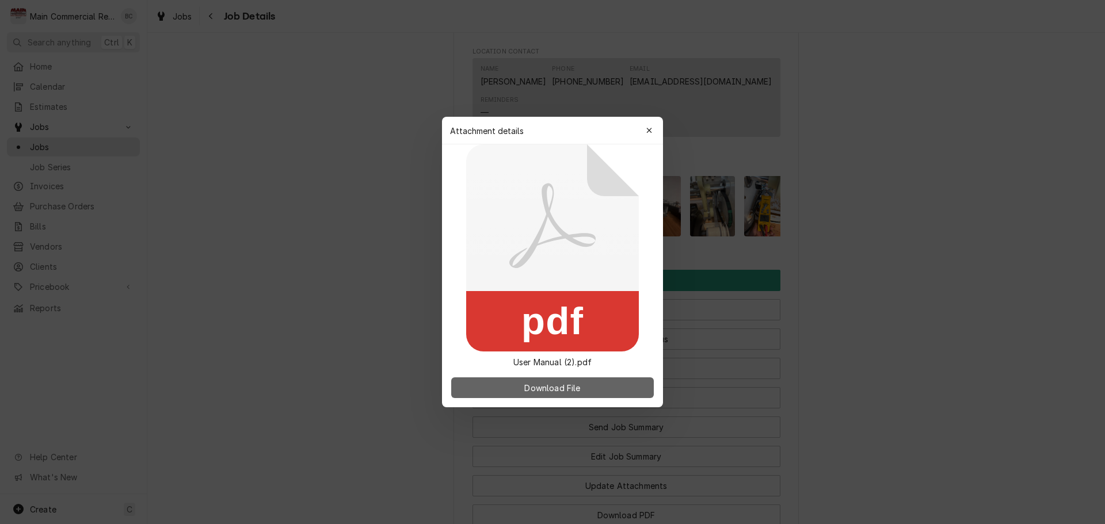
click at [550, 387] on span "Download File" at bounding box center [552, 388] width 60 height 12
click at [652, 133] on icon "button" at bounding box center [648, 130] width 5 height 5
